Goal: Task Accomplishment & Management: Use online tool/utility

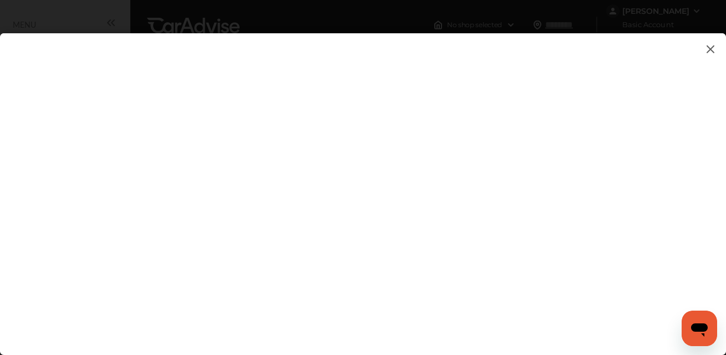
click at [225, 247] on flutter-view at bounding box center [363, 182] width 726 height 299
click at [227, 170] on flutter-view at bounding box center [363, 182] width 726 height 299
click at [103, 136] on flutter-view at bounding box center [363, 182] width 726 height 299
click at [103, 134] on flutter-view at bounding box center [363, 182] width 726 height 299
click at [98, 129] on flutter-view at bounding box center [363, 182] width 726 height 299
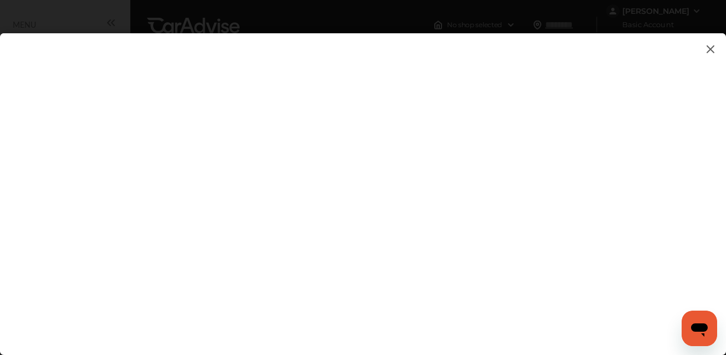
click at [99, 129] on flutter-view at bounding box center [363, 182] width 726 height 299
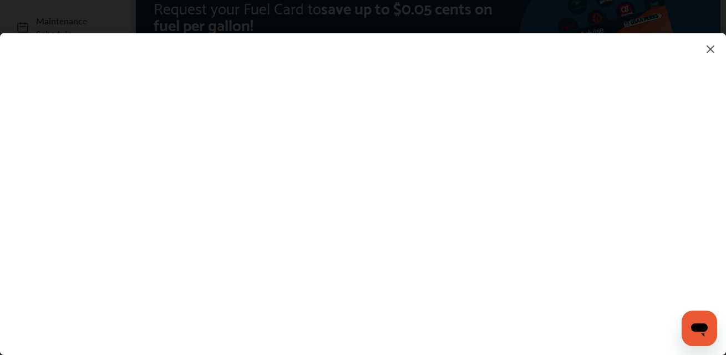
scroll to position [191, 0]
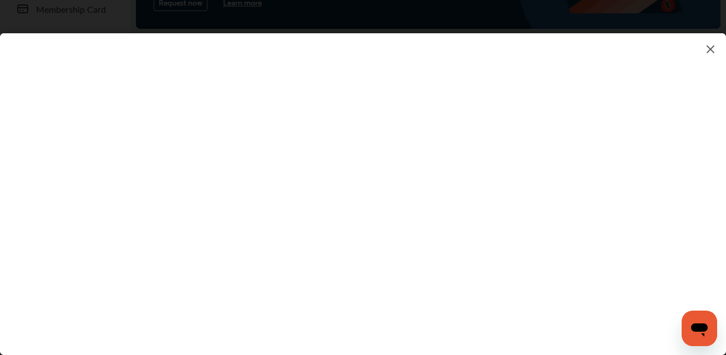
click at [641, 248] on flutter-view at bounding box center [363, 182] width 726 height 299
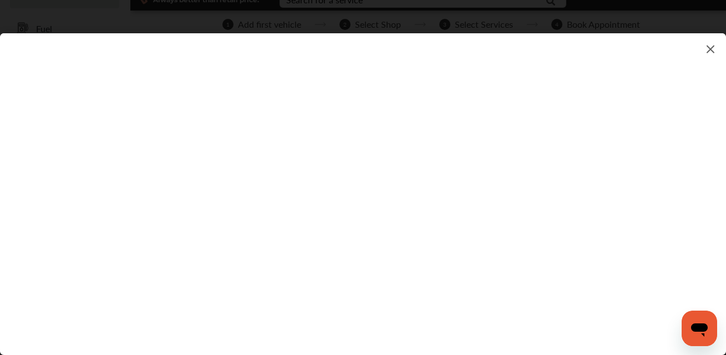
scroll to position [0, 0]
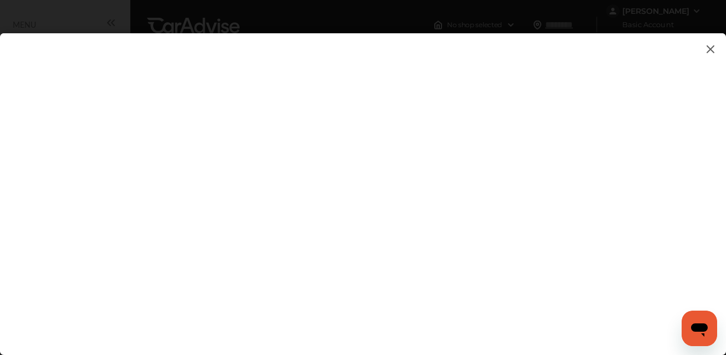
click at [460, 1] on div at bounding box center [371, 186] width 743 height 372
